Goal: Information Seeking & Learning: Learn about a topic

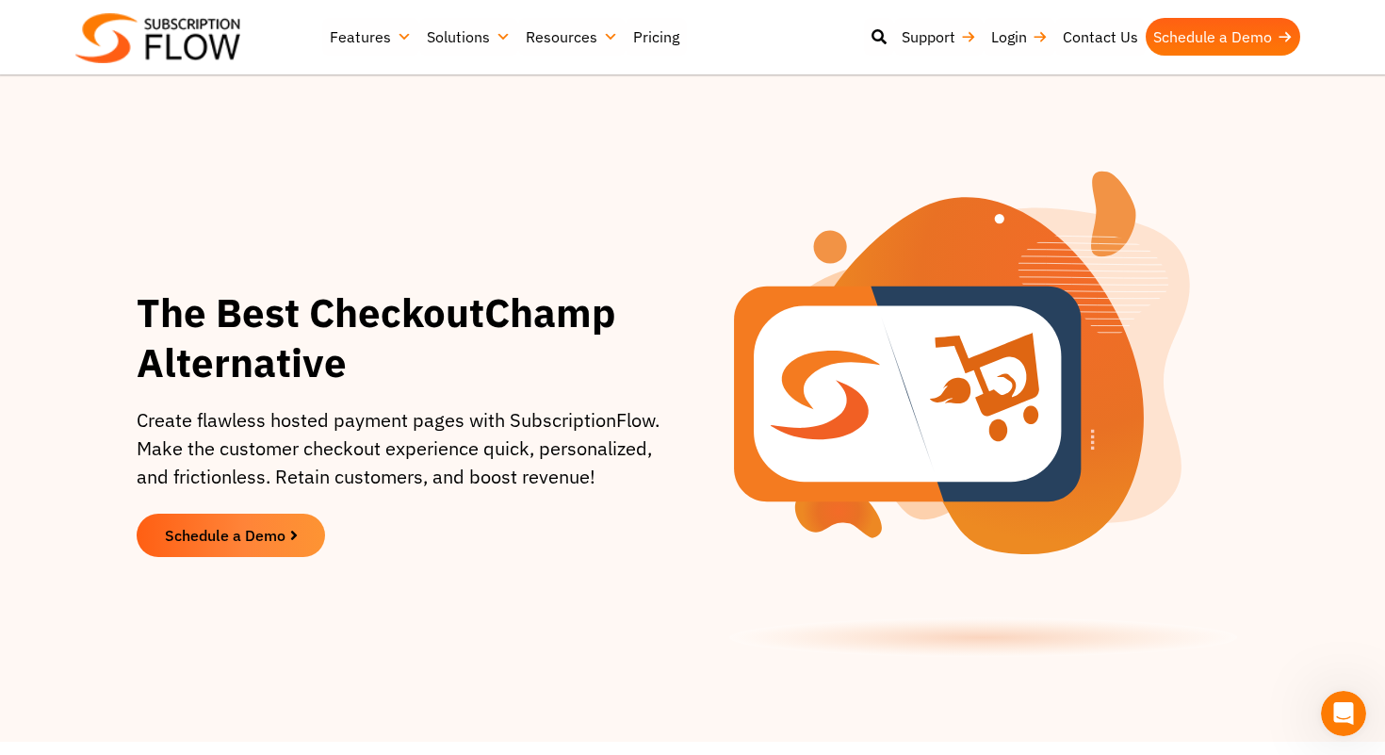
click at [86, 531] on section "The Best CheckoutChamp Alternative Create flawless hosted payment pages with Su…" at bounding box center [692, 422] width 1367 height 525
click at [85, 483] on section "The Best CheckoutChamp Alternative Create flawless hosted payment pages with Su…" at bounding box center [692, 422] width 1367 height 525
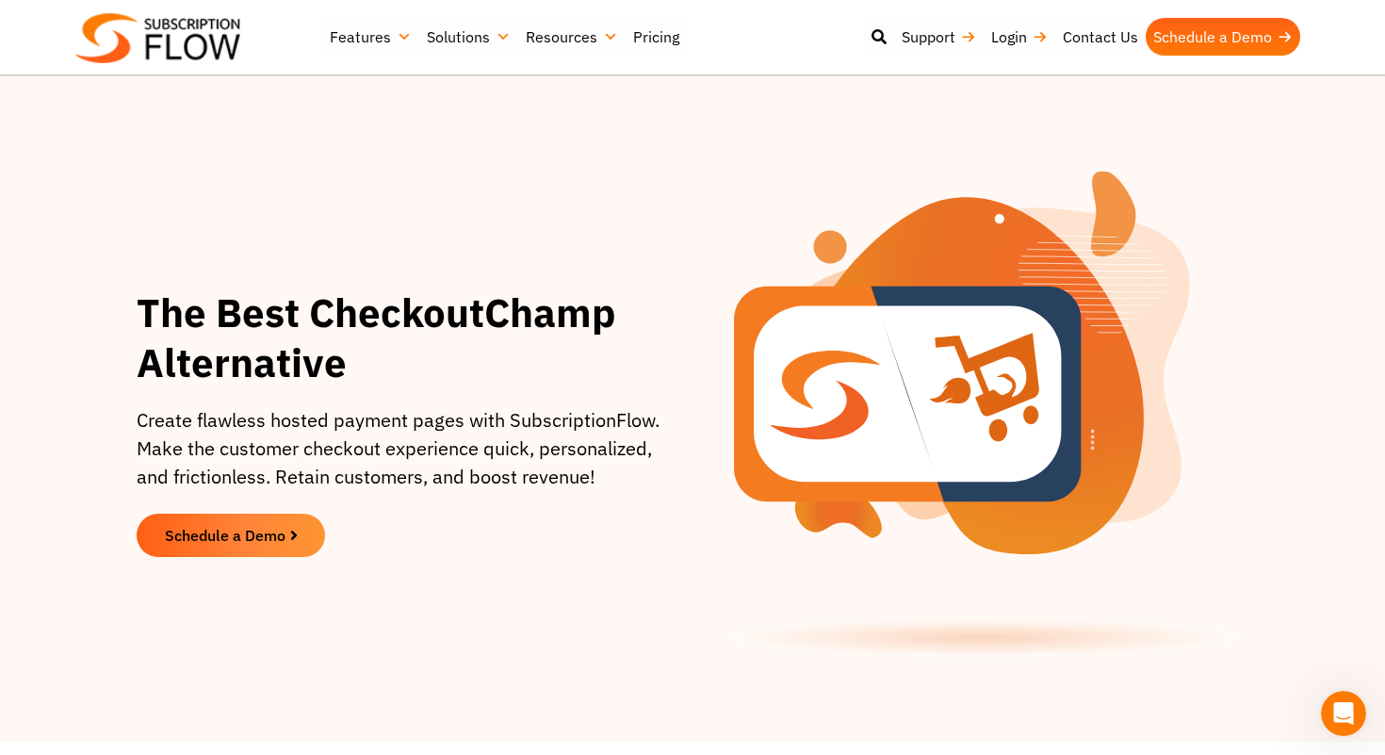
click at [85, 483] on section "The Best CheckoutChamp Alternative Create flawless hosted payment pages with Su…" at bounding box center [692, 422] width 1367 height 525
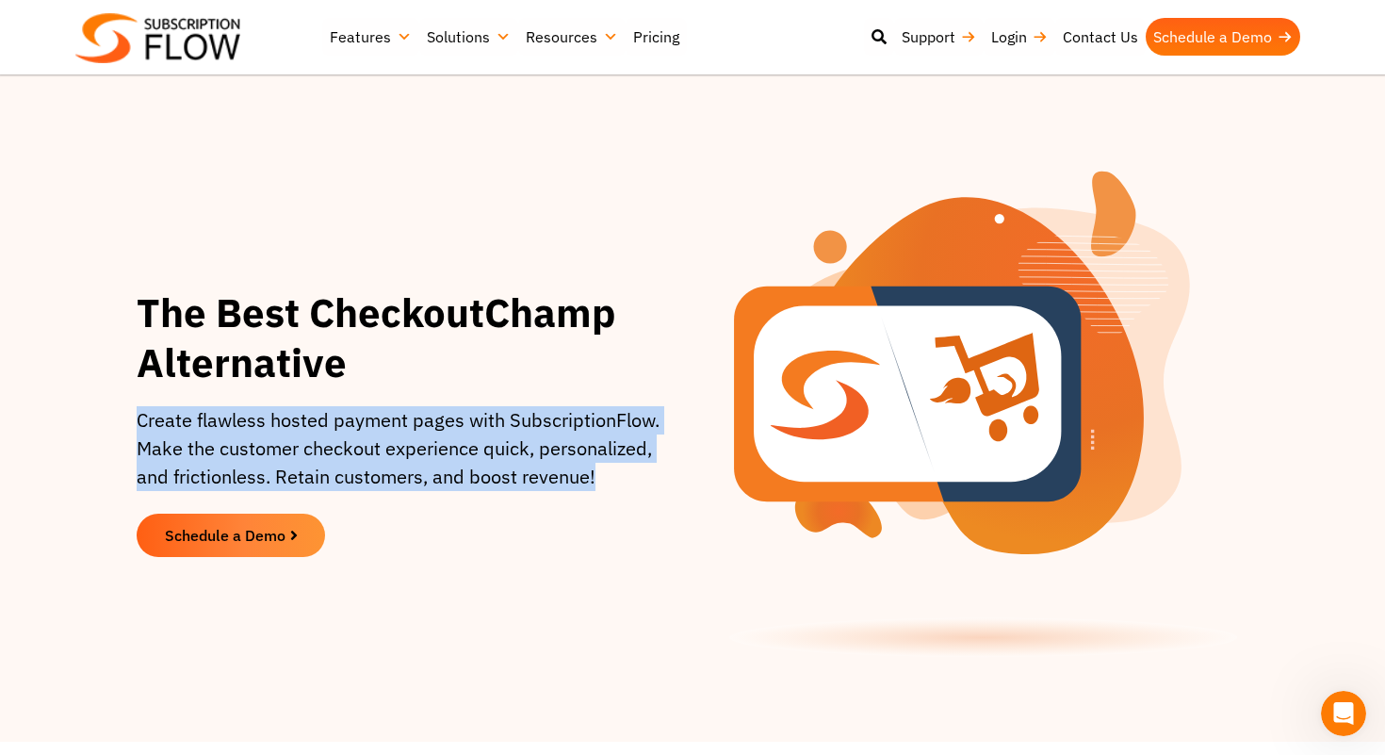
click at [70, 378] on section "The Best CheckoutChamp Alternative Create flawless hosted payment pages with Su…" at bounding box center [692, 422] width 1367 height 525
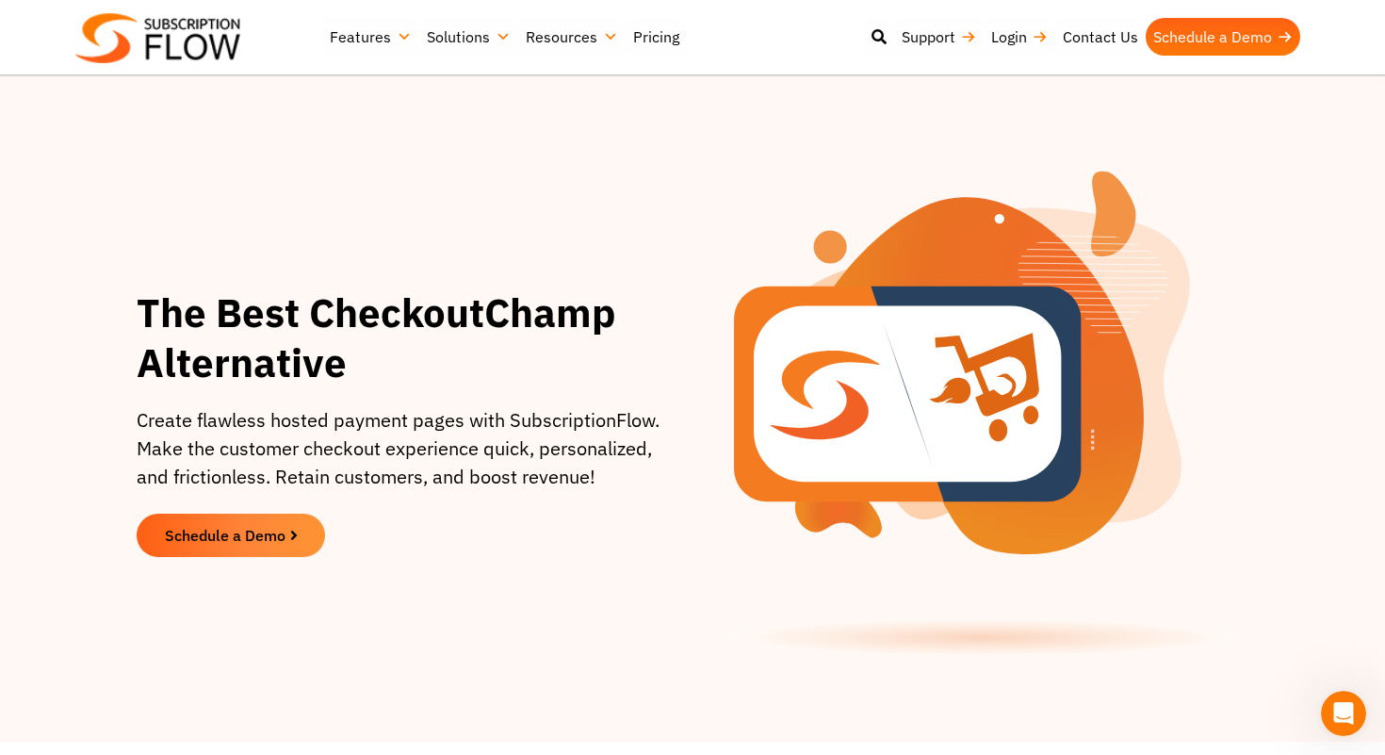
click at [70, 378] on section "The Best CheckoutChamp Alternative Create flawless hosted payment pages with Su…" at bounding box center [692, 422] width 1367 height 525
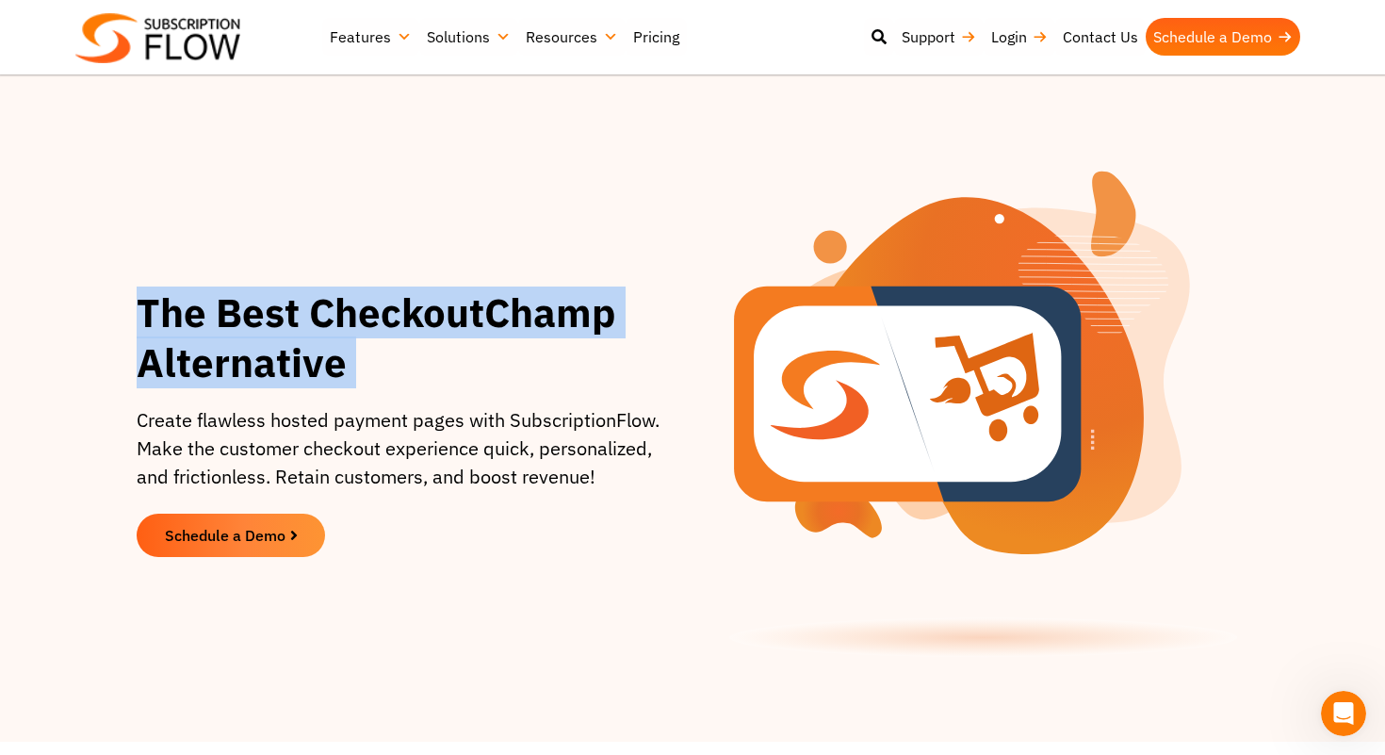
click at [70, 292] on section "The Best CheckoutChamp Alternative Create flawless hosted payment pages with Su…" at bounding box center [692, 422] width 1367 height 525
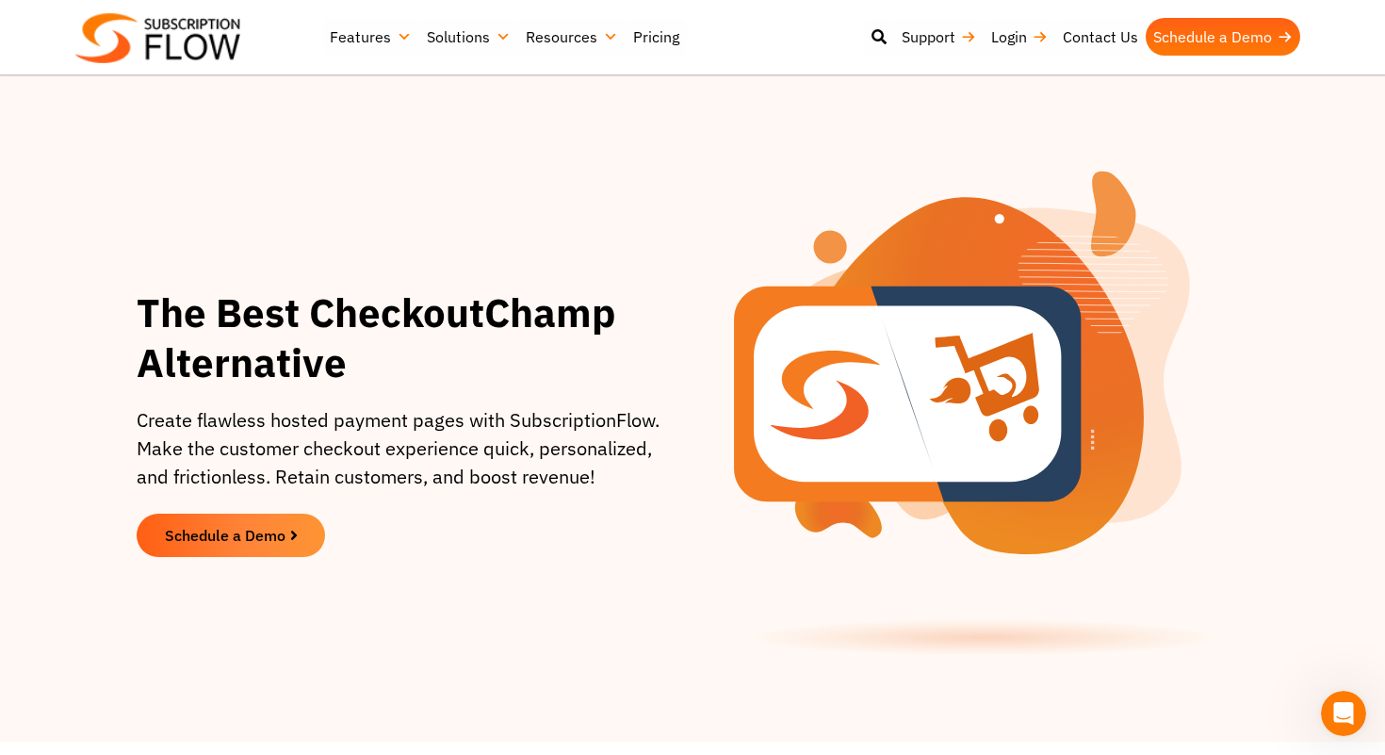
click at [70, 292] on section "The Best CheckoutChamp Alternative Create flawless hosted payment pages with Su…" at bounding box center [692, 422] width 1367 height 525
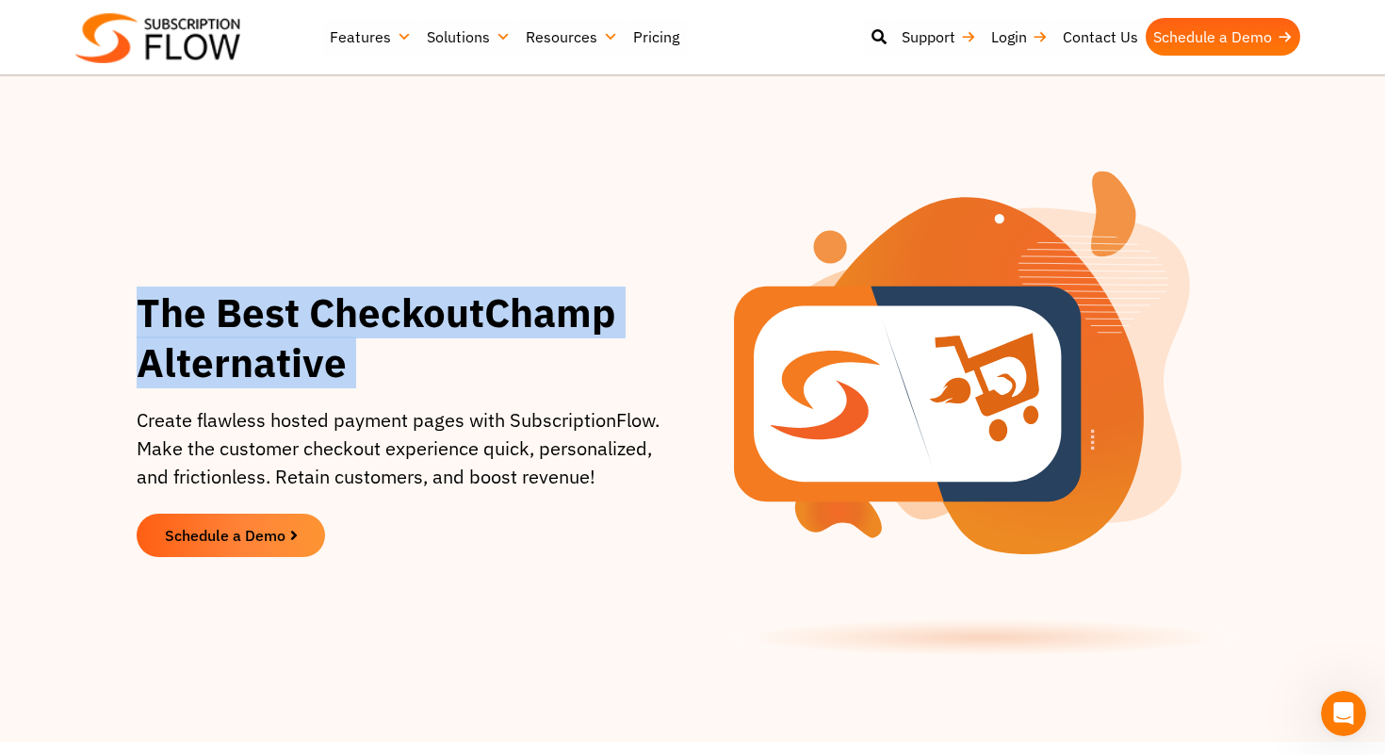
click at [102, 448] on section "The Best CheckoutChamp Alternative Create flawless hosted payment pages with Su…" at bounding box center [692, 422] width 1367 height 525
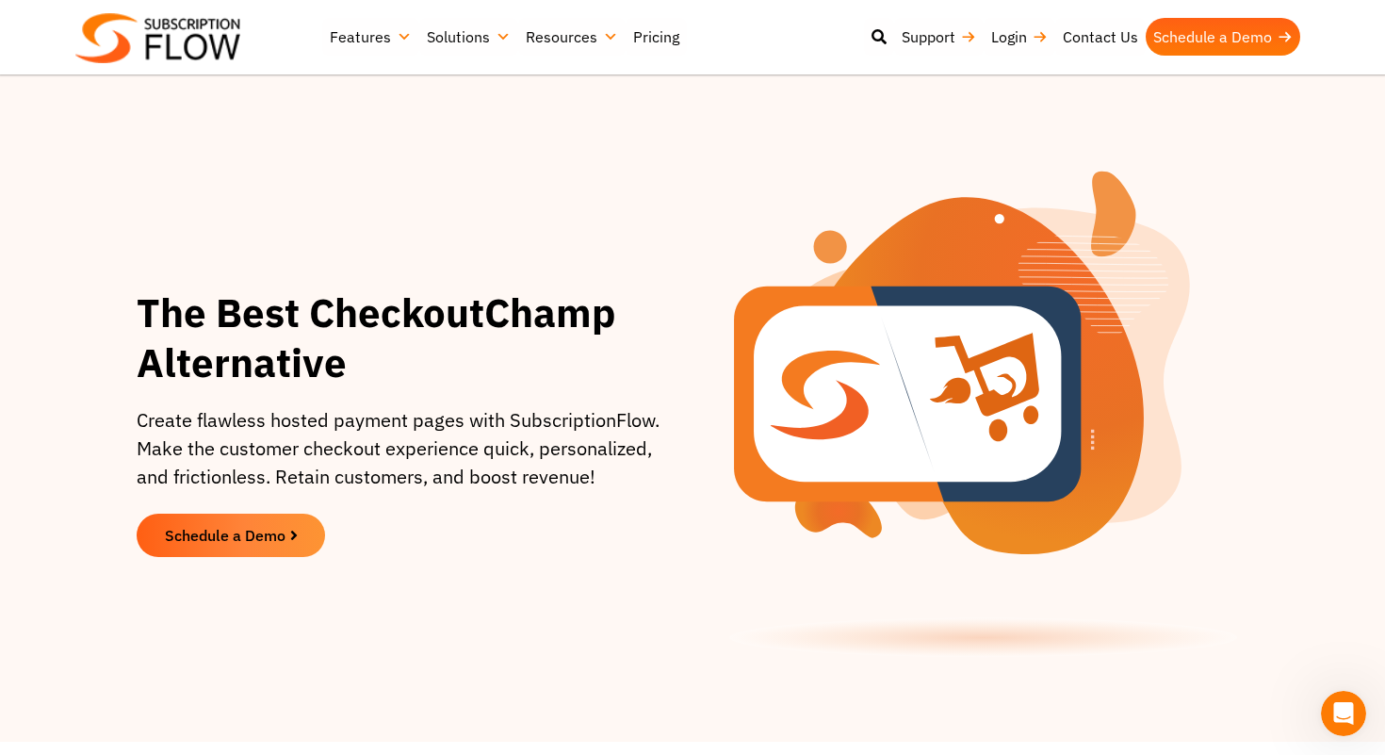
click at [102, 448] on section "The Best CheckoutChamp Alternative Create flawless hosted payment pages with Su…" at bounding box center [692, 422] width 1367 height 525
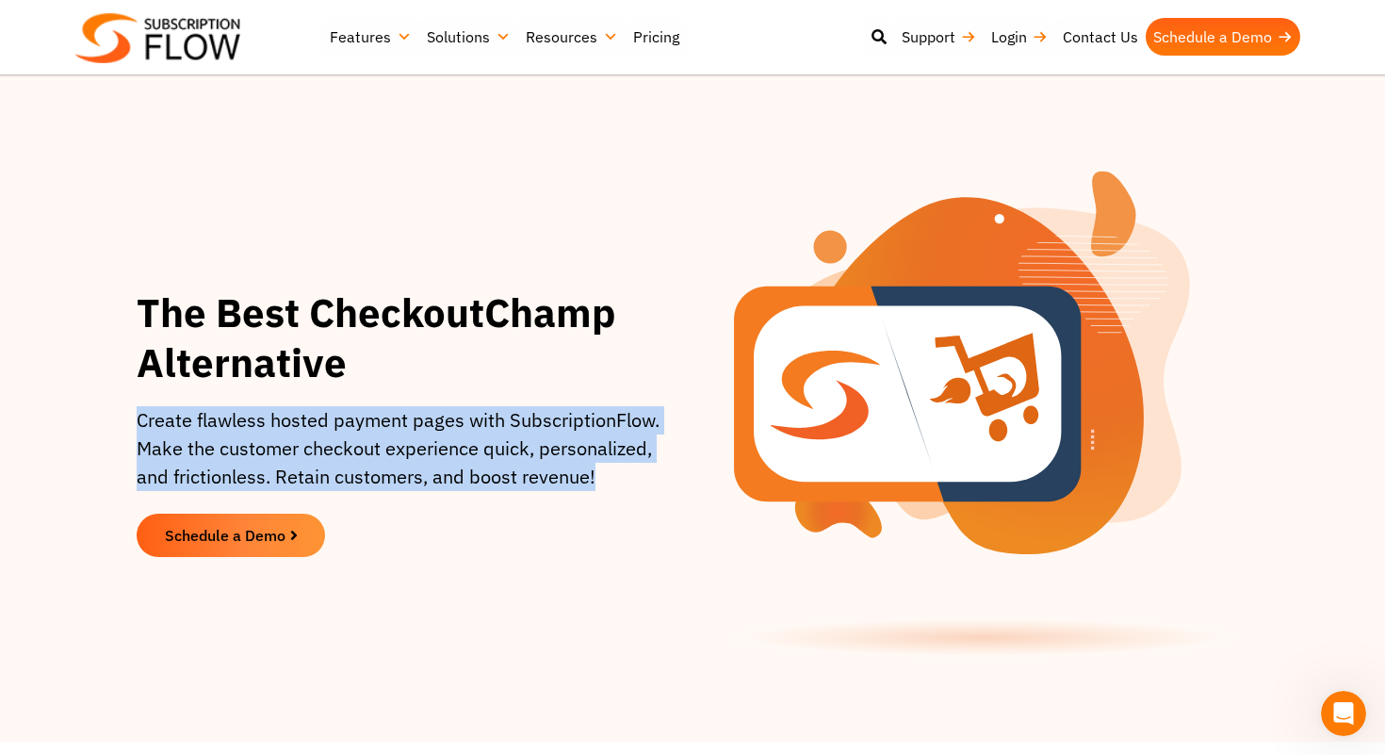
click at [95, 542] on section "The Best CheckoutChamp Alternative Create flawless hosted payment pages with Su…" at bounding box center [692, 422] width 1367 height 525
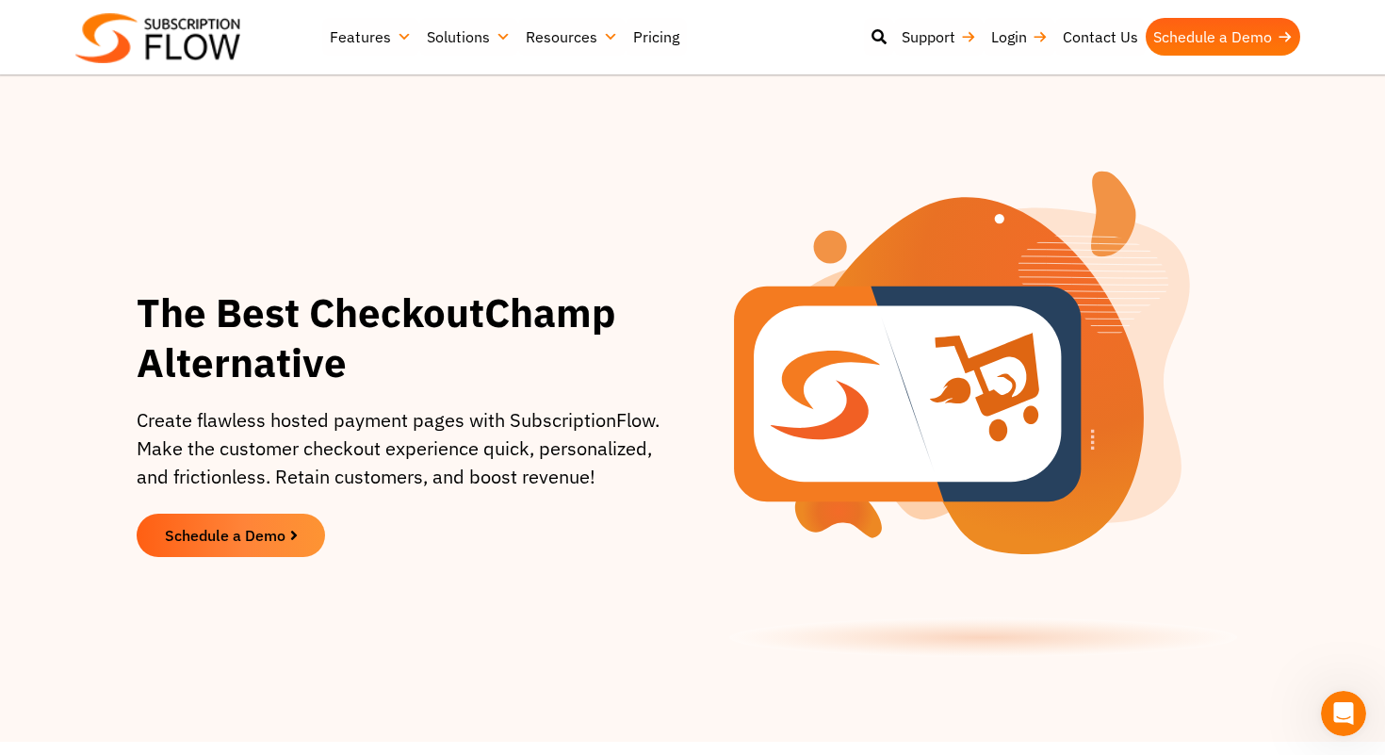
click at [95, 542] on section "The Best CheckoutChamp Alternative Create flawless hosted payment pages with Su…" at bounding box center [692, 422] width 1367 height 525
click at [97, 483] on section "The Best CheckoutChamp Alternative Create flawless hosted payment pages with Su…" at bounding box center [692, 422] width 1367 height 525
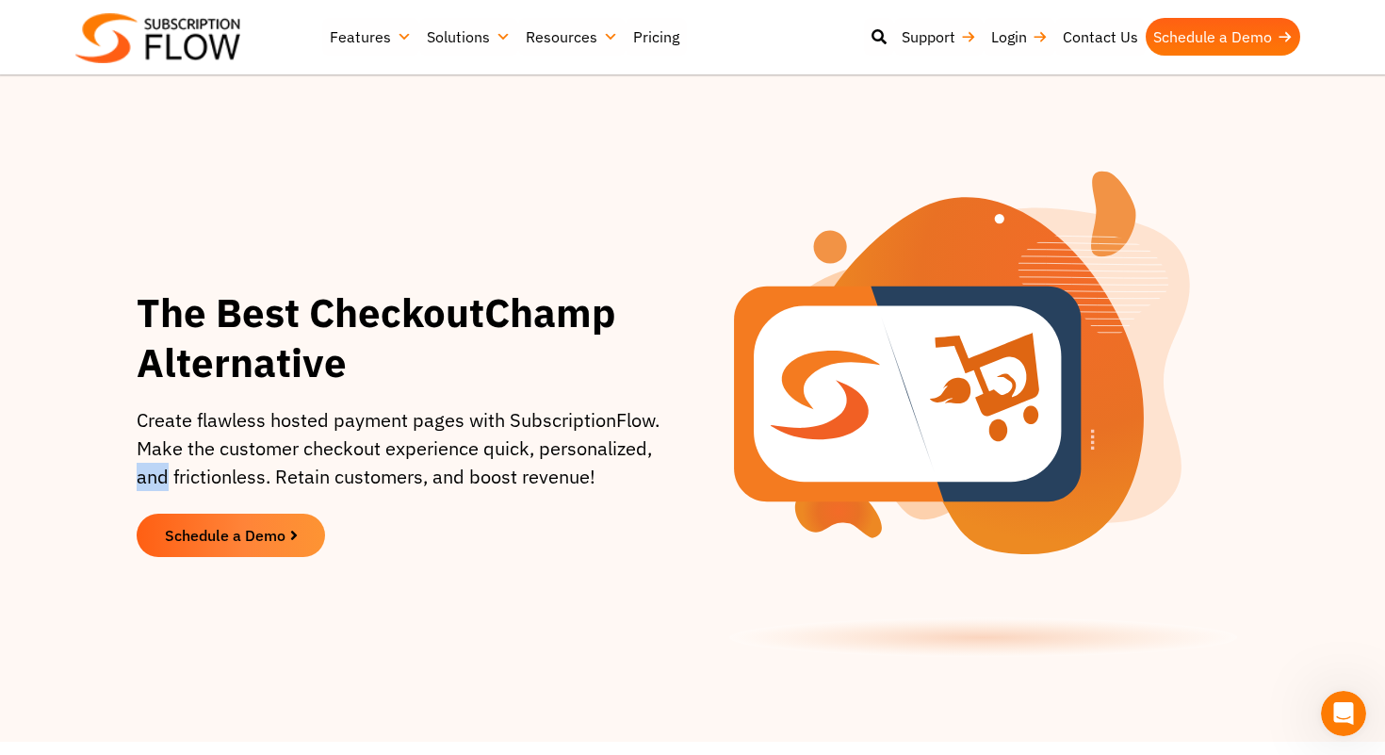
click at [97, 483] on section "The Best CheckoutChamp Alternative Create flawless hosted payment pages with Su…" at bounding box center [692, 422] width 1367 height 525
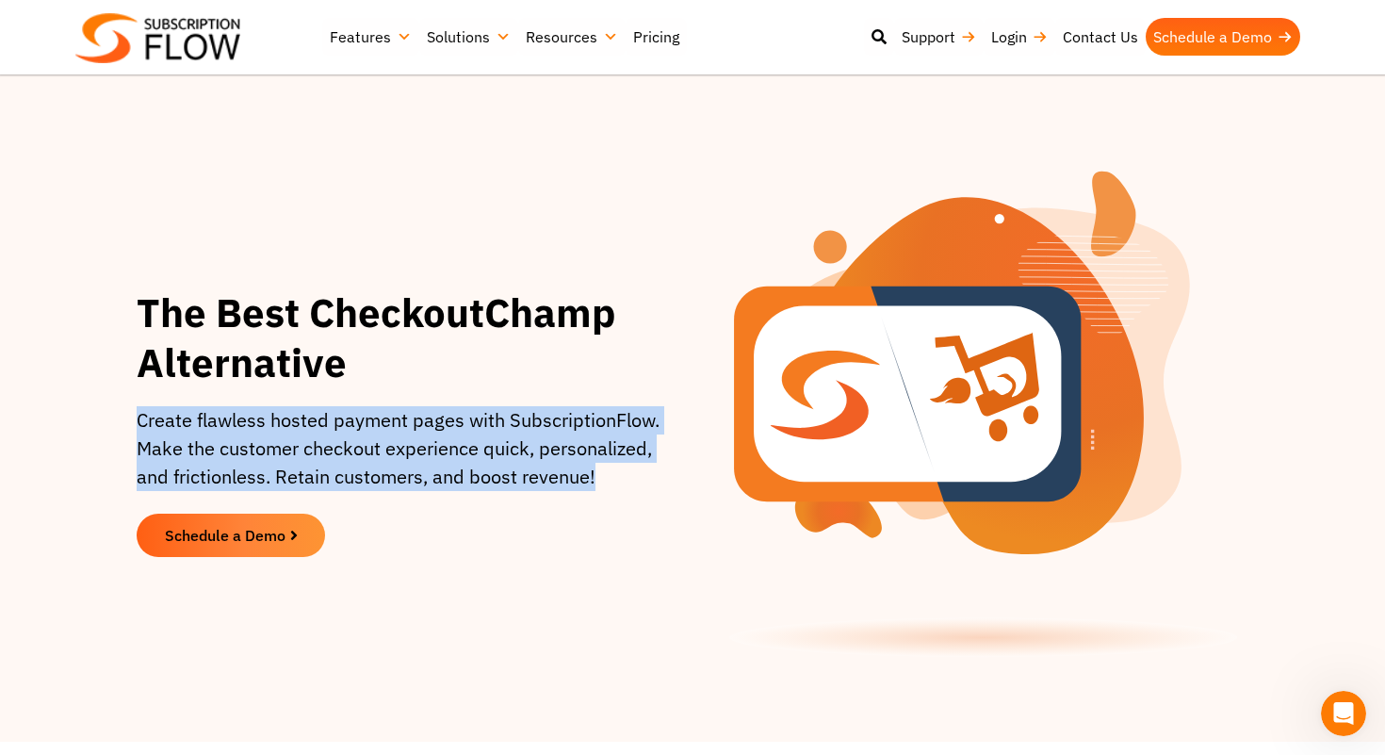
click at [86, 363] on section "The Best CheckoutChamp Alternative Create flawless hosted payment pages with Su…" at bounding box center [692, 422] width 1367 height 525
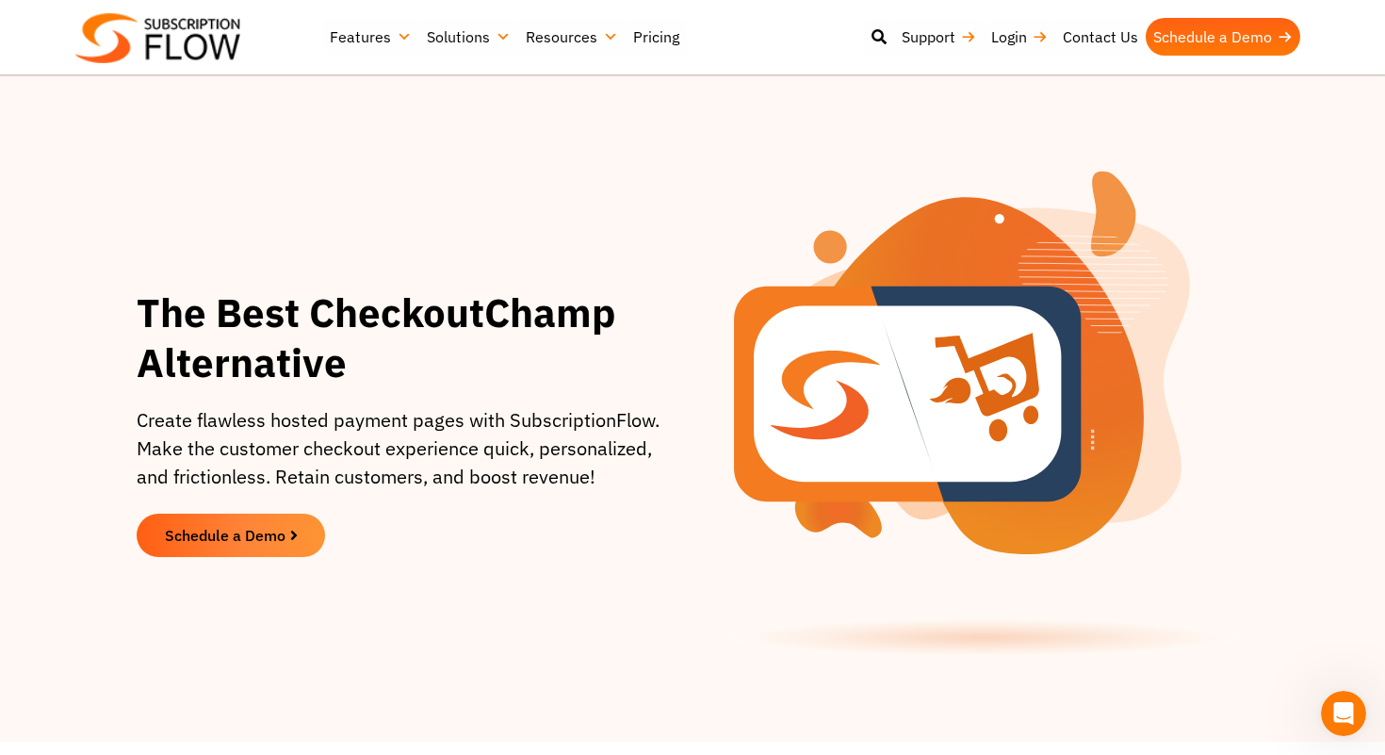
click at [86, 363] on section "The Best CheckoutChamp Alternative Create flawless hosted payment pages with Su…" at bounding box center [692, 422] width 1367 height 525
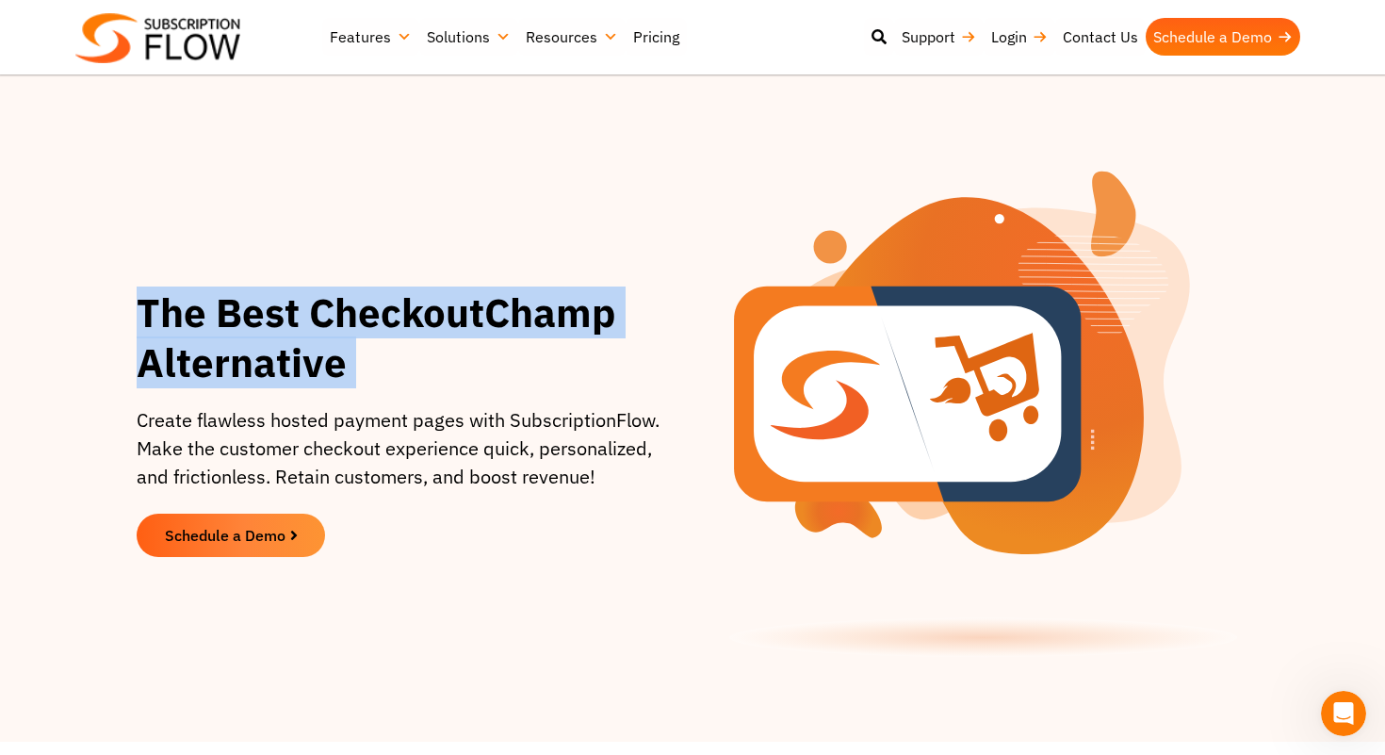
click at [81, 338] on section "The Best CheckoutChamp Alternative Create flawless hosted payment pages with Su…" at bounding box center [692, 422] width 1367 height 525
